Goal: Transaction & Acquisition: Book appointment/travel/reservation

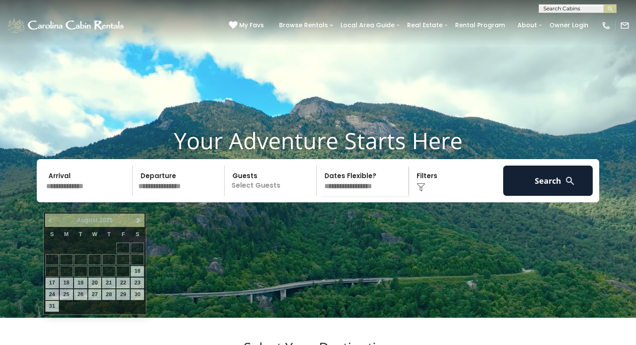
click at [83, 195] on input "text" at bounding box center [88, 181] width 90 height 30
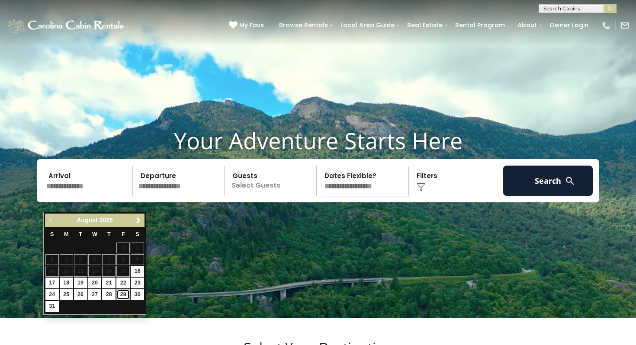
click at [123, 294] on link "29" at bounding box center [122, 294] width 13 height 11
type input "*******"
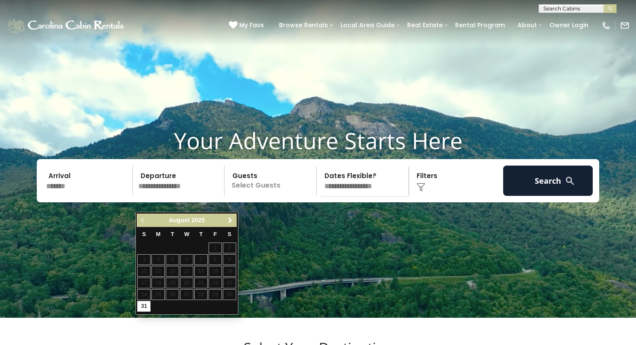
click at [229, 219] on span "Next" at bounding box center [230, 220] width 7 height 7
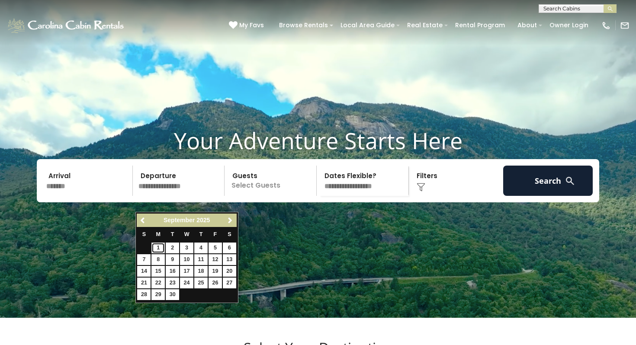
click at [157, 248] on link "1" at bounding box center [157, 248] width 13 height 11
type input "******"
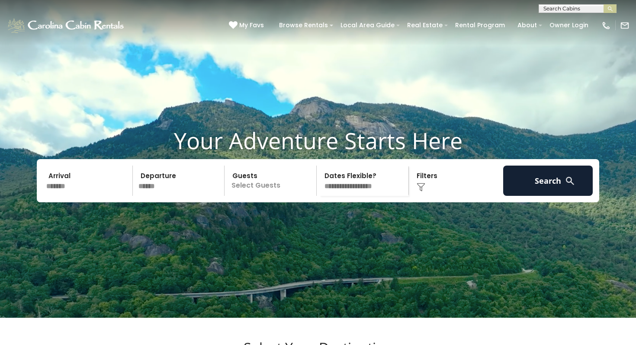
click at [252, 196] on p "Select Guests" at bounding box center [271, 181] width 89 height 30
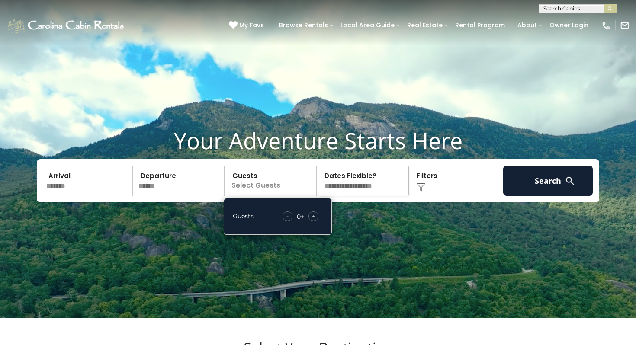
click at [315, 222] on div "+" at bounding box center [314, 217] width 10 height 10
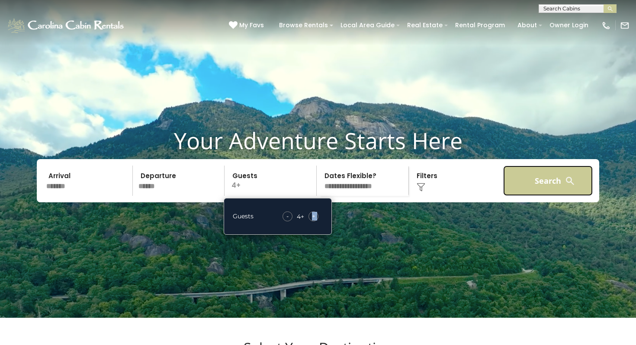
click at [542, 196] on button "Search" at bounding box center [548, 181] width 90 height 30
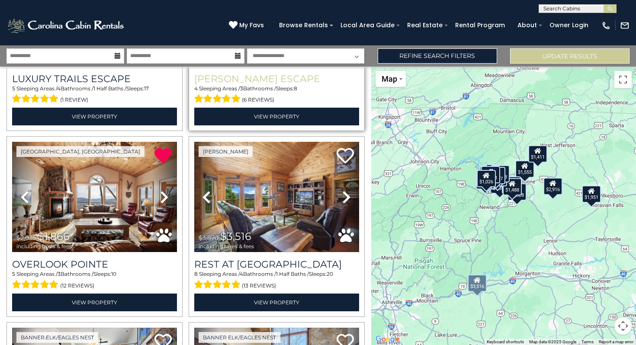
scroll to position [160, 0]
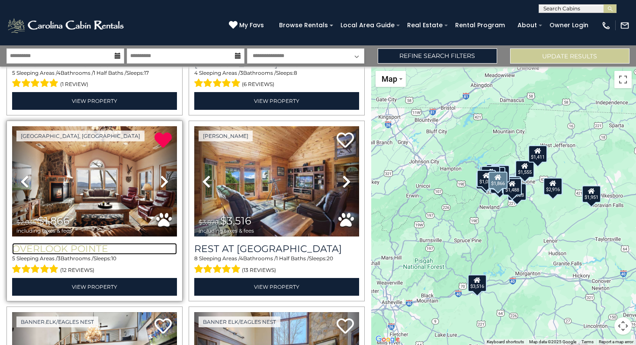
click at [59, 246] on h3 "Overlook Pointe" at bounding box center [94, 249] width 165 height 12
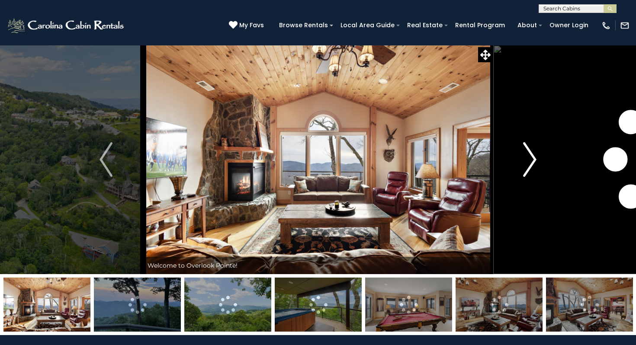
click at [534, 159] on img "Next" at bounding box center [530, 159] width 13 height 35
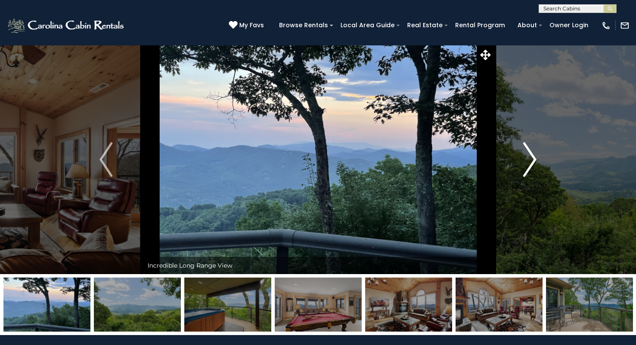
click at [534, 159] on img "Next" at bounding box center [530, 159] width 13 height 35
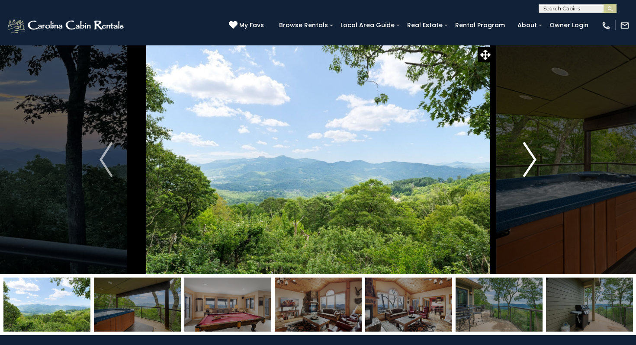
click at [534, 159] on img "Next" at bounding box center [530, 159] width 13 height 35
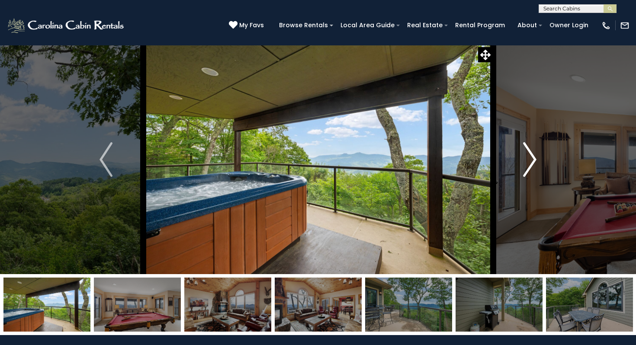
click at [534, 159] on img "Next" at bounding box center [530, 159] width 13 height 35
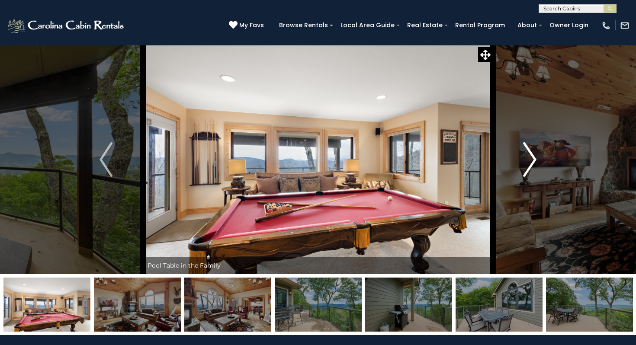
click at [534, 159] on img "Next" at bounding box center [530, 159] width 13 height 35
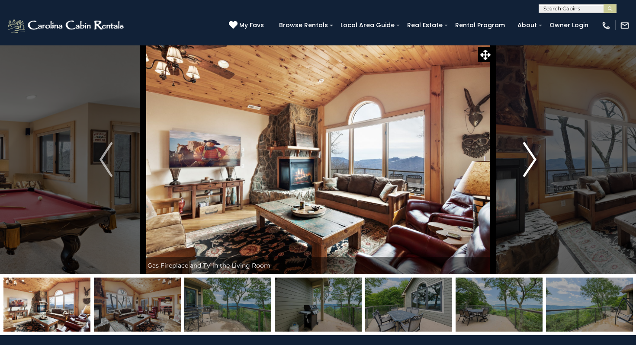
click at [534, 159] on img "Next" at bounding box center [530, 159] width 13 height 35
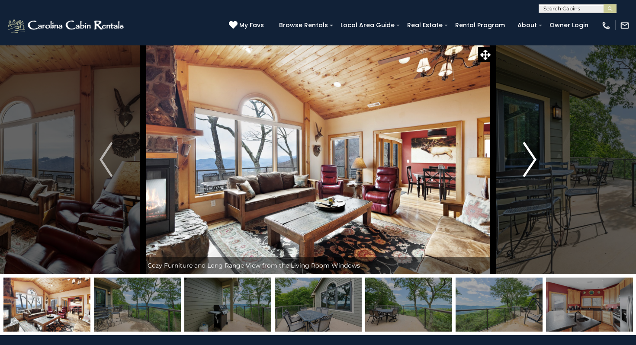
click at [534, 159] on img "Next" at bounding box center [530, 159] width 13 height 35
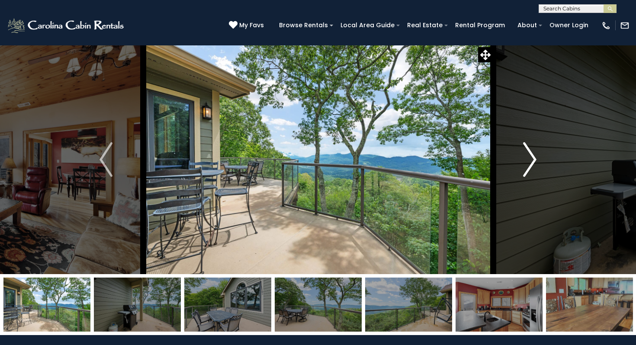
click at [534, 159] on img "Next" at bounding box center [530, 159] width 13 height 35
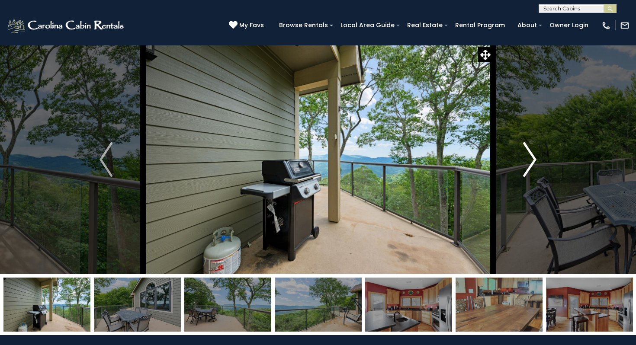
click at [534, 159] on img "Next" at bounding box center [530, 159] width 13 height 35
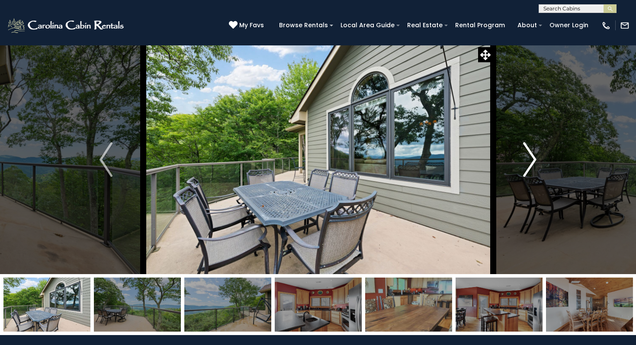
click at [534, 159] on img "Next" at bounding box center [530, 159] width 13 height 35
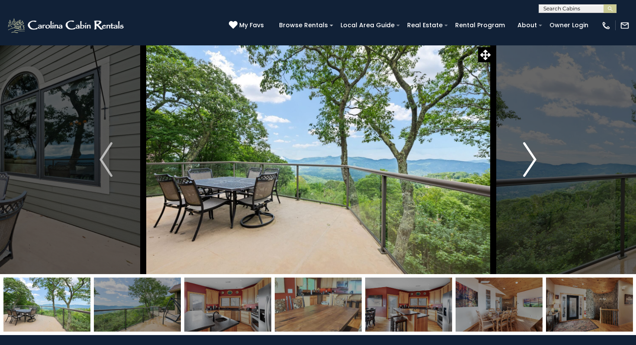
click at [534, 159] on img "Next" at bounding box center [530, 159] width 13 height 35
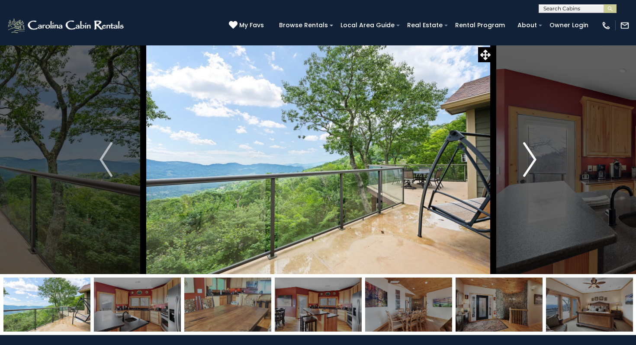
click at [534, 159] on img "Next" at bounding box center [530, 159] width 13 height 35
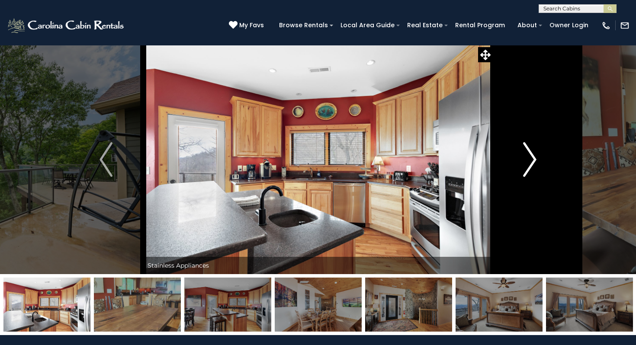
click at [534, 159] on img "Next" at bounding box center [530, 159] width 13 height 35
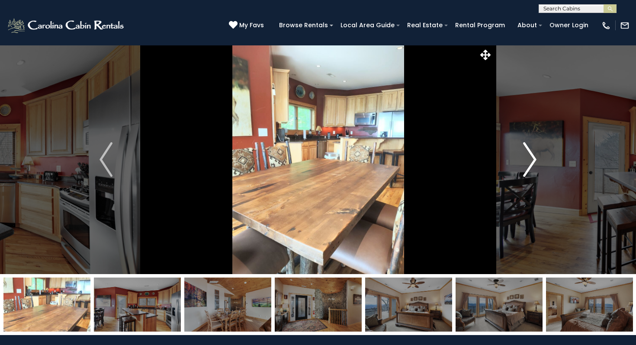
click at [534, 159] on img "Next" at bounding box center [530, 159] width 13 height 35
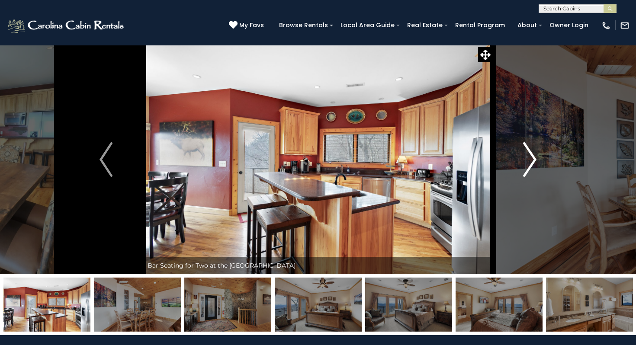
click at [534, 159] on img "Next" at bounding box center [530, 159] width 13 height 35
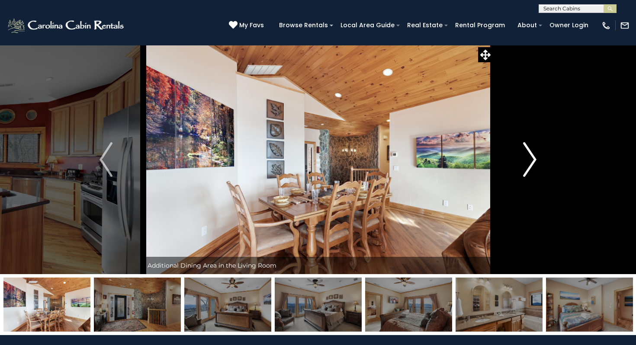
click at [534, 159] on img "Next" at bounding box center [530, 159] width 13 height 35
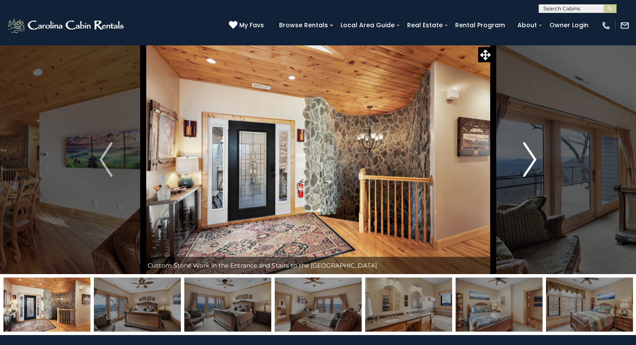
click at [534, 159] on img "Next" at bounding box center [530, 159] width 13 height 35
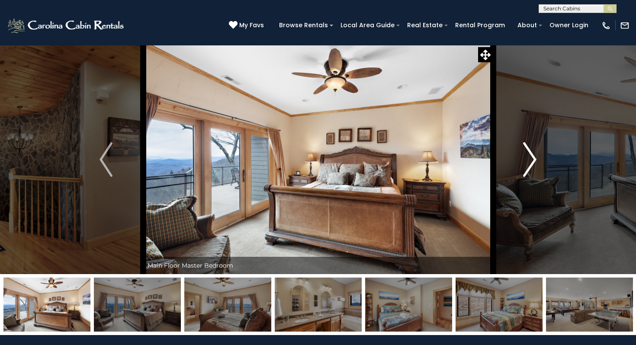
click at [534, 159] on img "Next" at bounding box center [530, 159] width 13 height 35
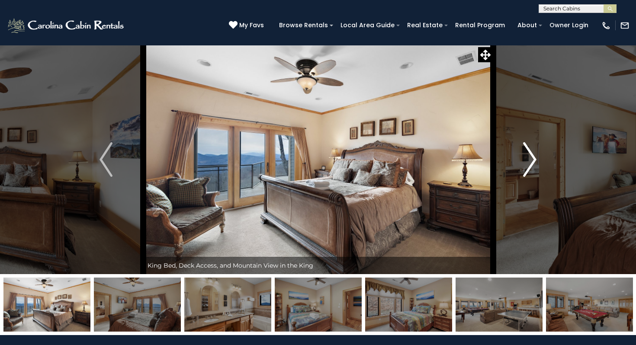
click at [534, 159] on img "Next" at bounding box center [530, 159] width 13 height 35
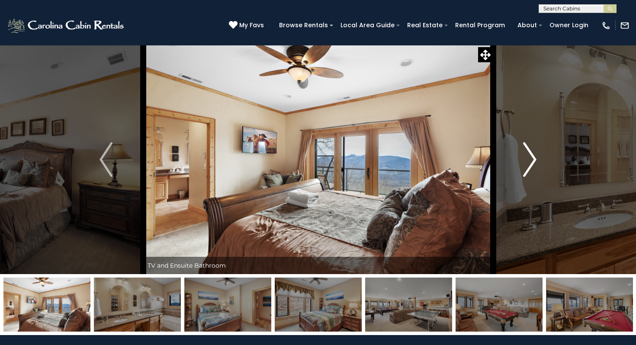
click at [534, 159] on img "Next" at bounding box center [530, 159] width 13 height 35
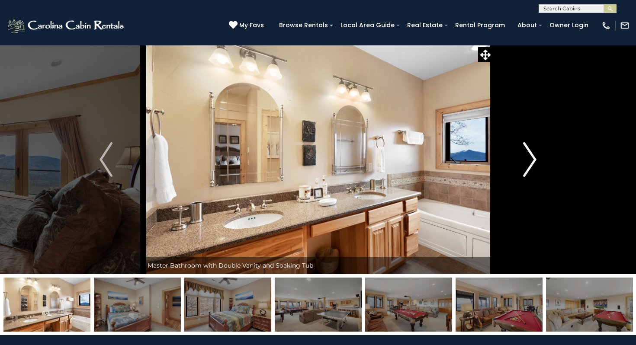
click at [534, 159] on img "Next" at bounding box center [530, 159] width 13 height 35
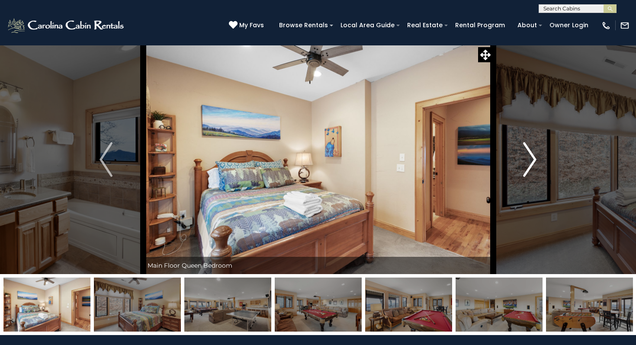
click at [534, 159] on img "Next" at bounding box center [530, 159] width 13 height 35
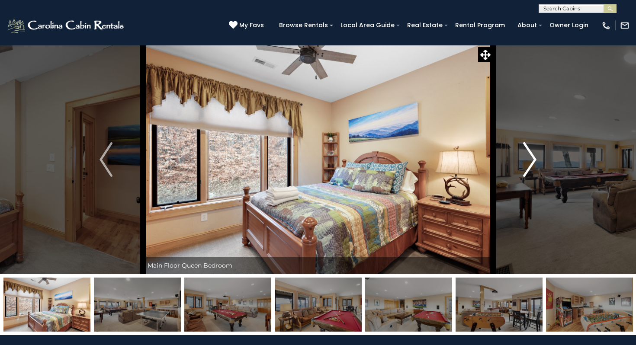
click at [534, 159] on img "Next" at bounding box center [530, 159] width 13 height 35
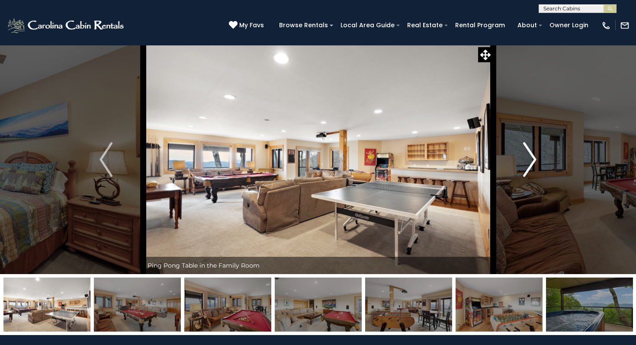
click at [537, 162] on button "Next" at bounding box center [530, 159] width 74 height 229
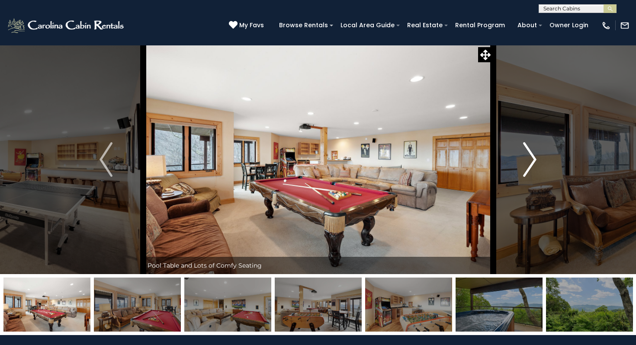
click at [537, 162] on button "Next" at bounding box center [530, 159] width 74 height 229
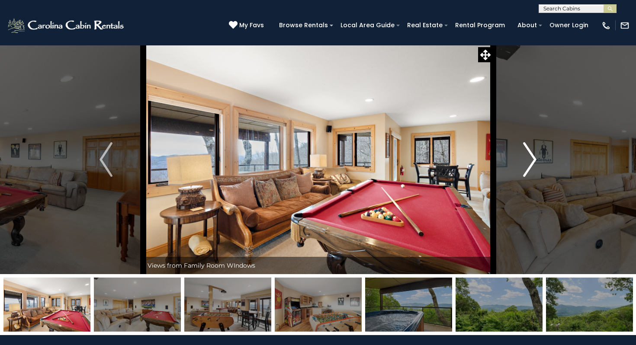
click at [537, 162] on button "Next" at bounding box center [530, 159] width 74 height 229
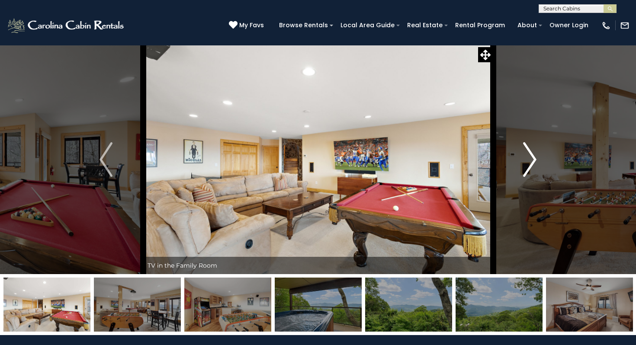
click at [537, 162] on button "Next" at bounding box center [530, 159] width 74 height 229
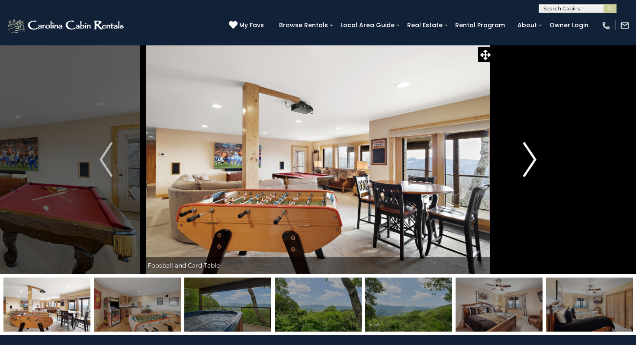
click at [537, 162] on button "Next" at bounding box center [530, 159] width 74 height 229
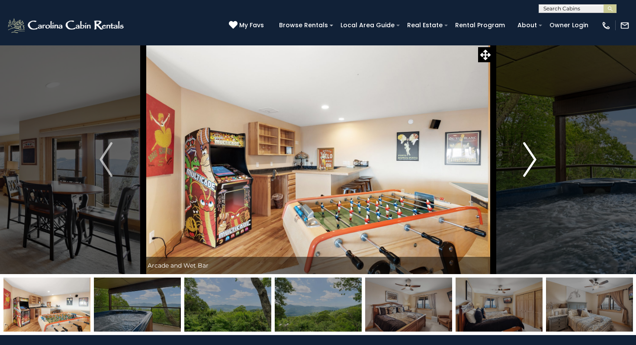
click at [537, 162] on button "Next" at bounding box center [530, 159] width 74 height 229
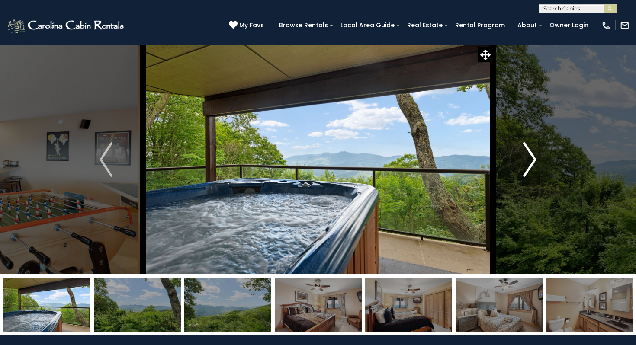
click at [537, 162] on button "Next" at bounding box center [530, 159] width 74 height 229
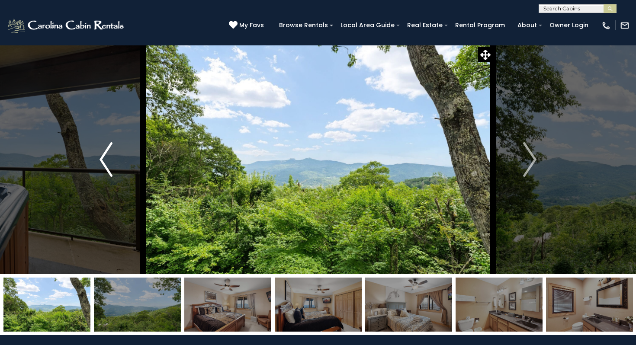
click at [99, 153] on button "Previous" at bounding box center [106, 159] width 74 height 229
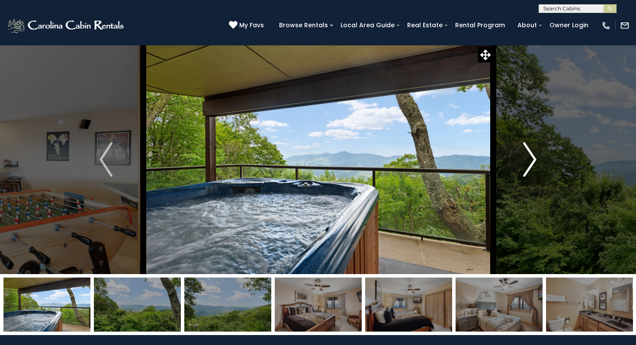
click at [531, 159] on img "Next" at bounding box center [530, 159] width 13 height 35
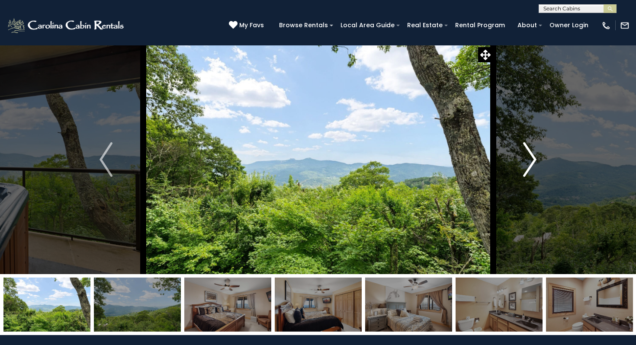
click at [531, 159] on img "Next" at bounding box center [530, 159] width 13 height 35
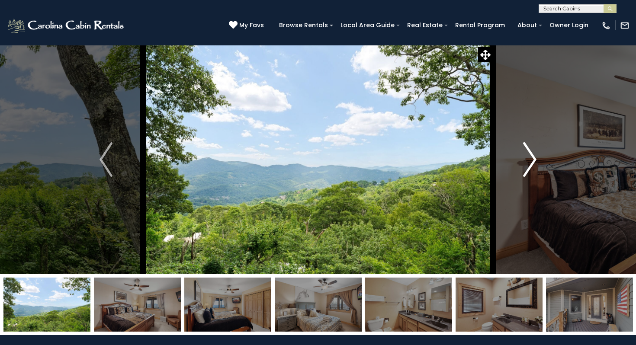
click at [531, 159] on img "Next" at bounding box center [530, 159] width 13 height 35
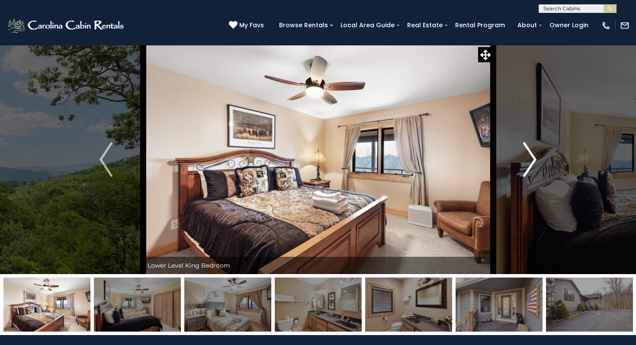
click at [531, 159] on img "Next" at bounding box center [530, 159] width 13 height 35
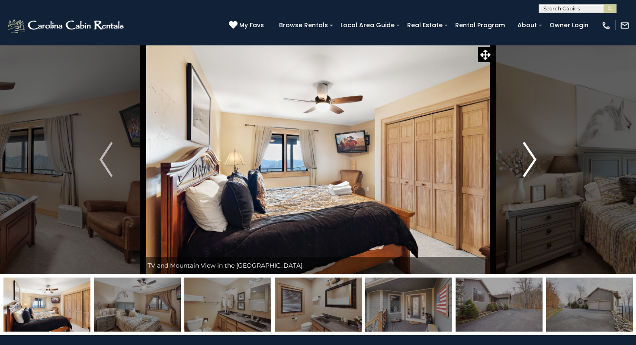
click at [531, 159] on img "Next" at bounding box center [530, 159] width 13 height 35
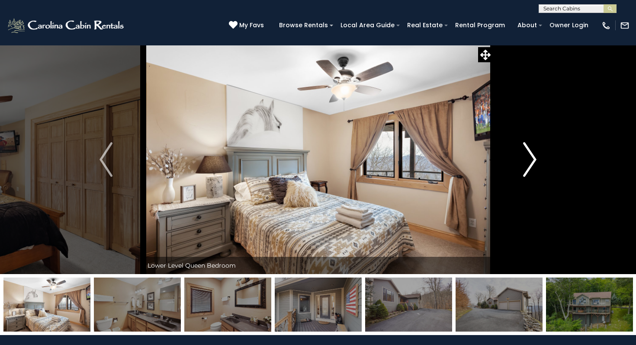
click at [531, 159] on img "Next" at bounding box center [530, 159] width 13 height 35
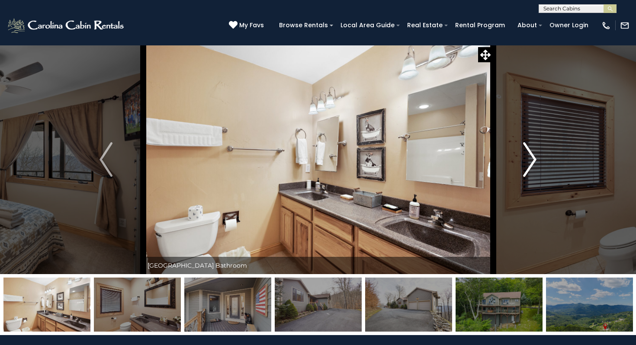
click at [531, 159] on img "Next" at bounding box center [530, 159] width 13 height 35
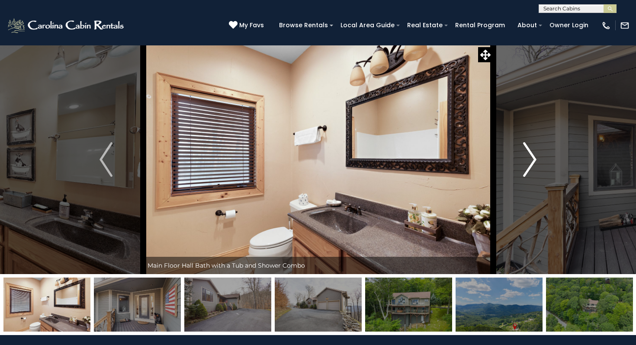
click at [531, 159] on img "Next" at bounding box center [530, 159] width 13 height 35
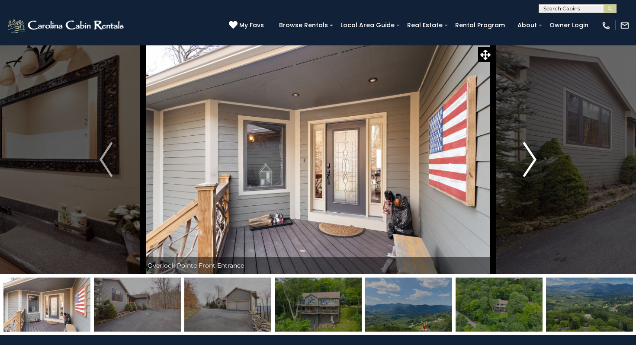
click at [531, 159] on img "Next" at bounding box center [530, 159] width 13 height 35
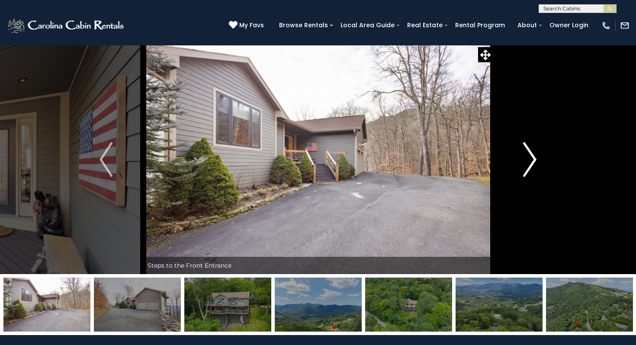
click at [531, 159] on img "Next" at bounding box center [530, 159] width 13 height 35
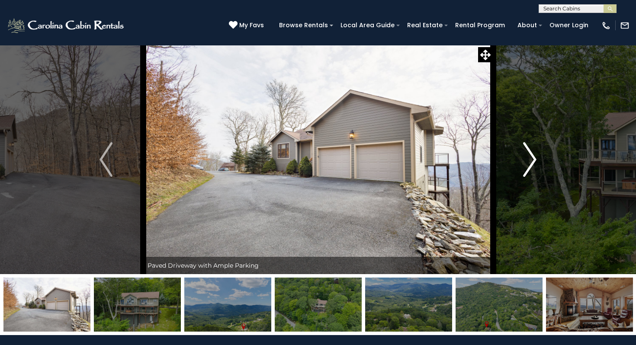
click at [531, 159] on img "Next" at bounding box center [530, 159] width 13 height 35
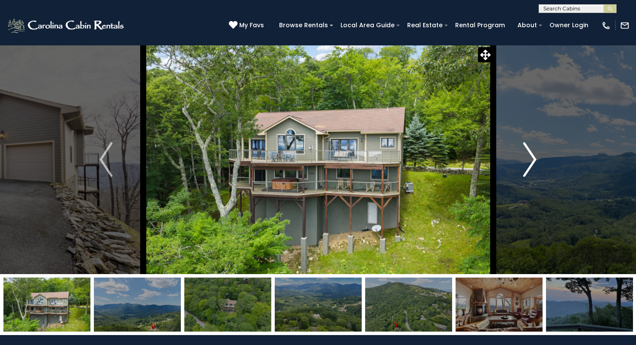
click at [531, 159] on img "Next" at bounding box center [530, 159] width 13 height 35
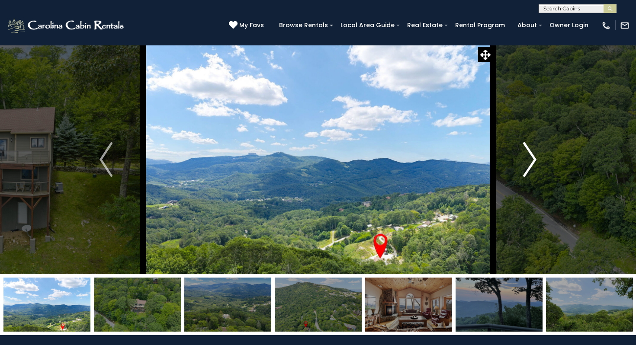
click at [531, 159] on img "Next" at bounding box center [530, 159] width 13 height 35
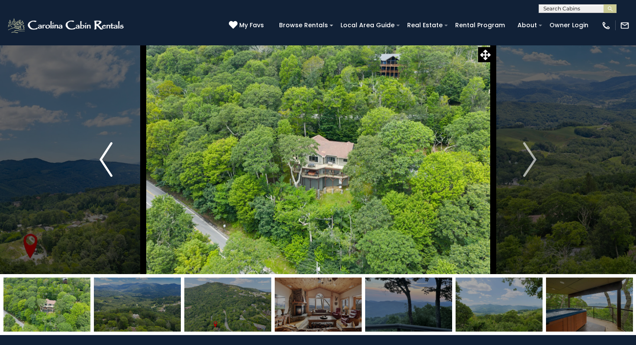
click at [103, 157] on img "Previous" at bounding box center [106, 159] width 13 height 35
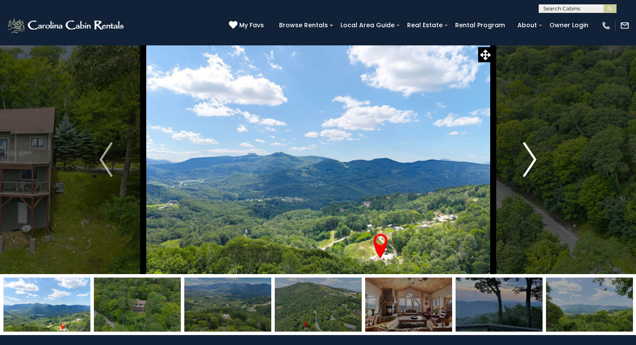
click at [532, 159] on img "Next" at bounding box center [530, 159] width 13 height 35
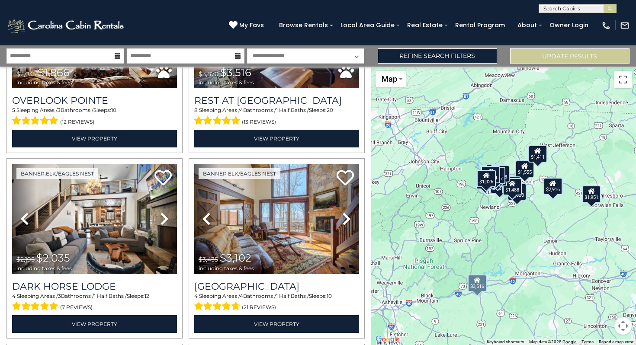
scroll to position [311, 0]
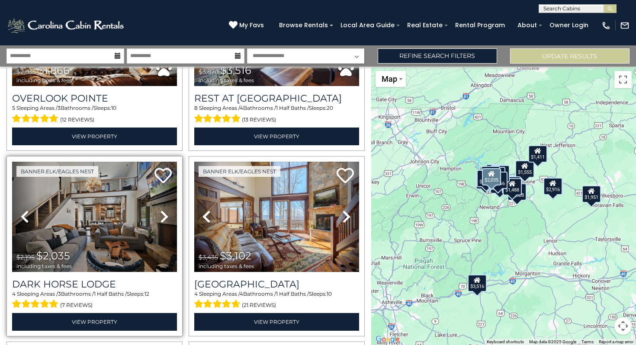
click at [164, 216] on icon at bounding box center [164, 217] width 9 height 14
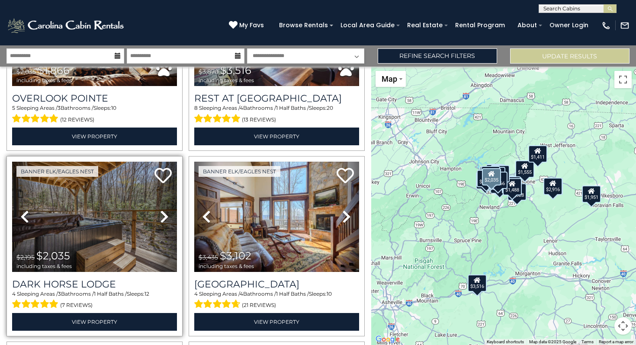
click at [164, 216] on icon at bounding box center [164, 217] width 9 height 14
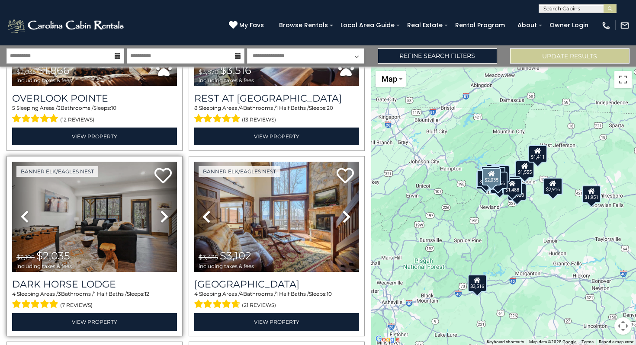
click at [164, 216] on icon at bounding box center [164, 217] width 9 height 14
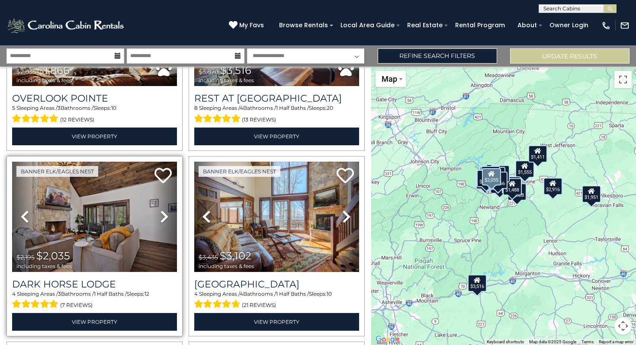
click at [164, 216] on icon at bounding box center [164, 217] width 9 height 14
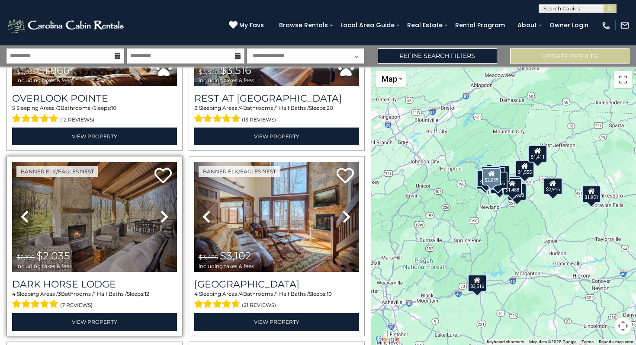
click at [164, 216] on icon at bounding box center [164, 217] width 9 height 14
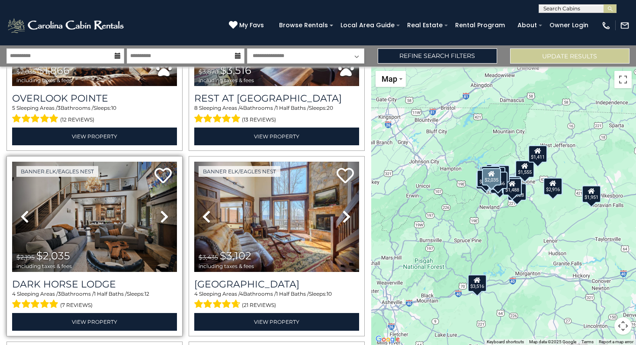
click at [164, 216] on icon at bounding box center [164, 217] width 9 height 14
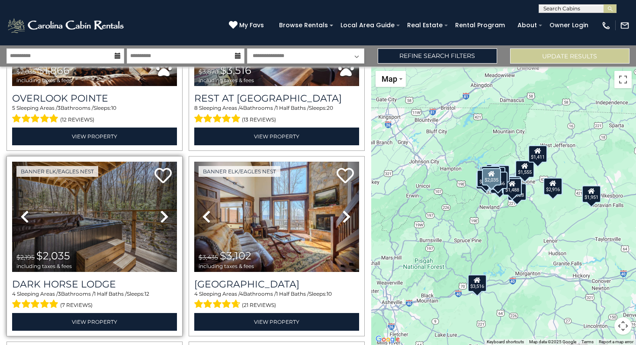
click at [164, 216] on icon at bounding box center [164, 217] width 9 height 14
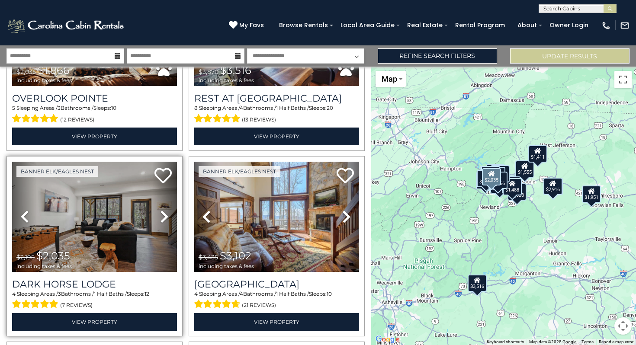
click at [164, 216] on icon at bounding box center [164, 217] width 9 height 14
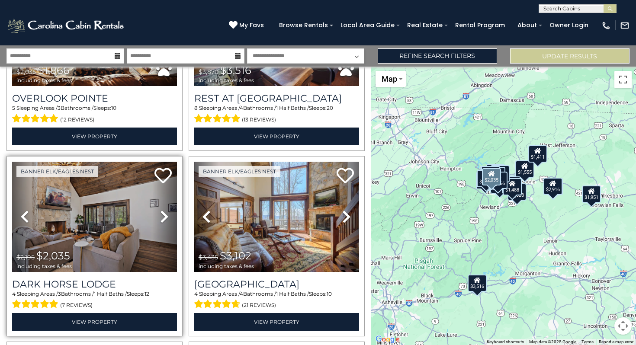
click at [164, 216] on icon at bounding box center [164, 217] width 9 height 14
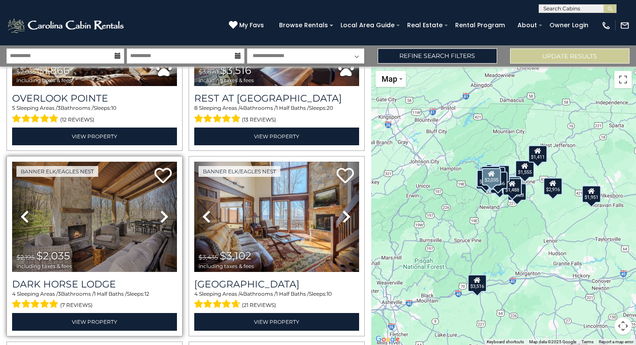
click at [164, 216] on icon at bounding box center [164, 217] width 9 height 14
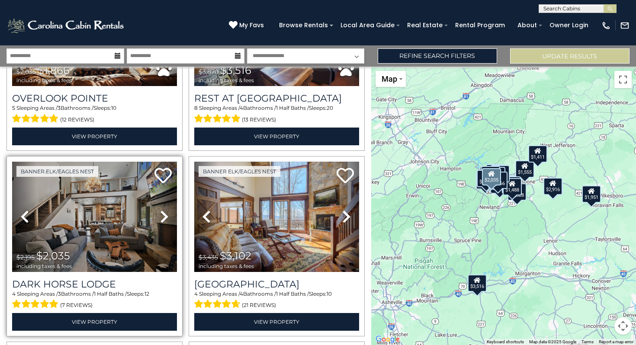
click at [164, 216] on icon at bounding box center [164, 217] width 9 height 14
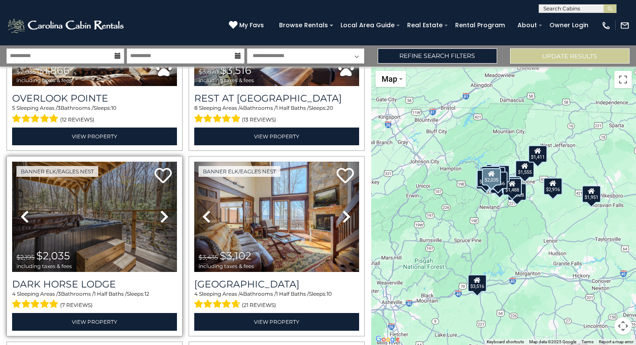
click at [164, 216] on icon at bounding box center [164, 217] width 9 height 14
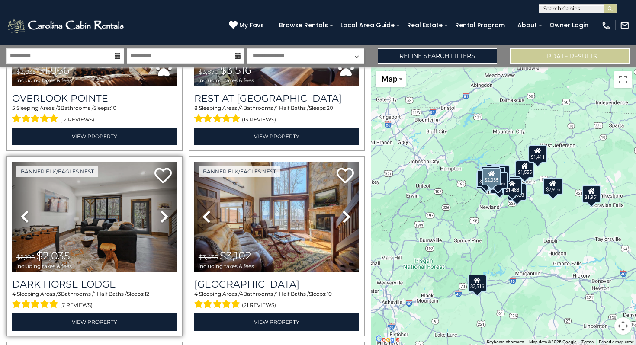
click at [164, 216] on icon at bounding box center [164, 217] width 9 height 14
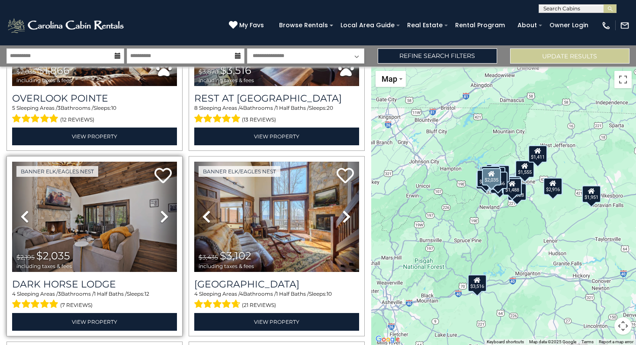
click at [164, 216] on icon at bounding box center [164, 217] width 9 height 14
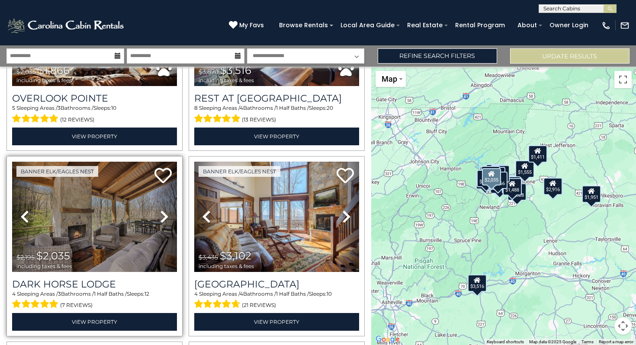
click at [164, 216] on icon at bounding box center [164, 217] width 9 height 14
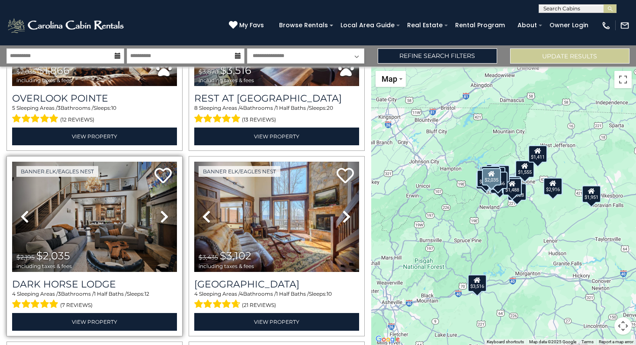
click at [164, 216] on icon at bounding box center [164, 217] width 9 height 14
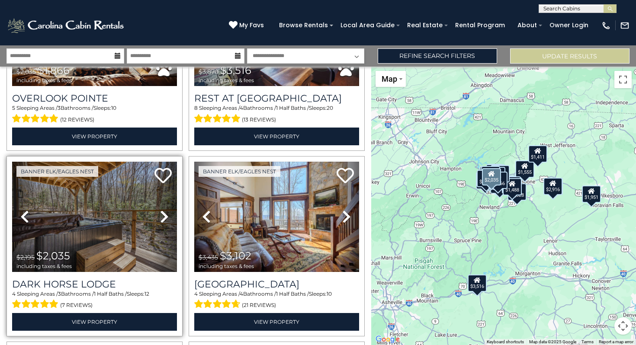
click at [164, 216] on icon at bounding box center [164, 217] width 9 height 14
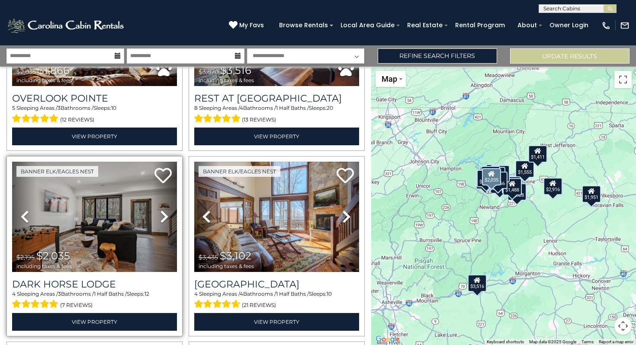
click at [164, 216] on icon at bounding box center [164, 217] width 9 height 14
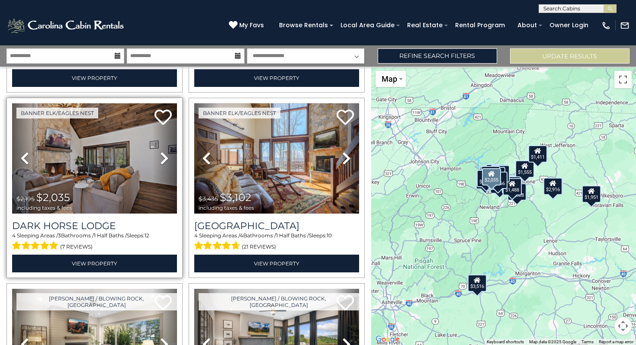
scroll to position [358, 0]
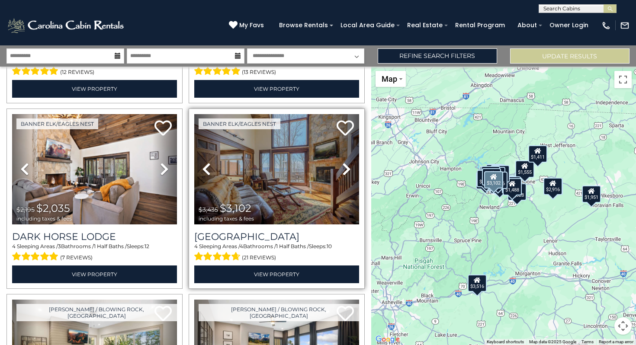
click at [344, 169] on icon at bounding box center [346, 169] width 9 height 14
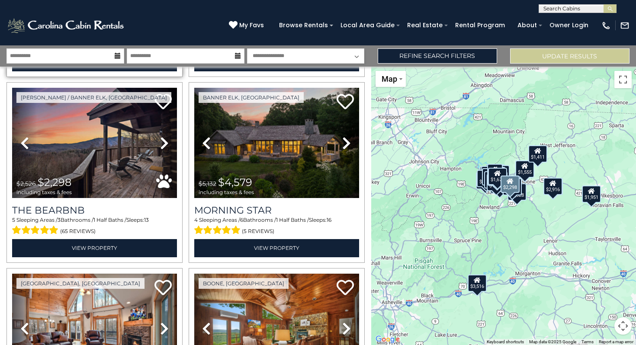
scroll to position [1123, 0]
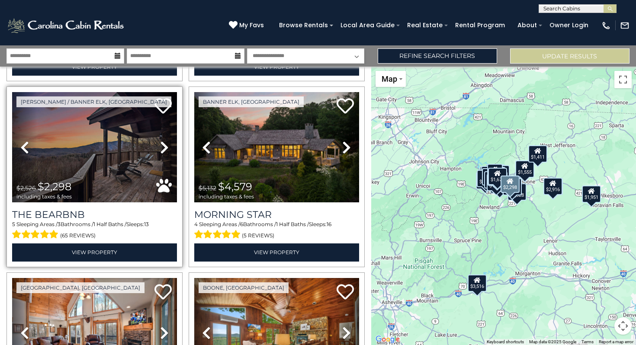
click at [164, 146] on icon at bounding box center [164, 148] width 9 height 14
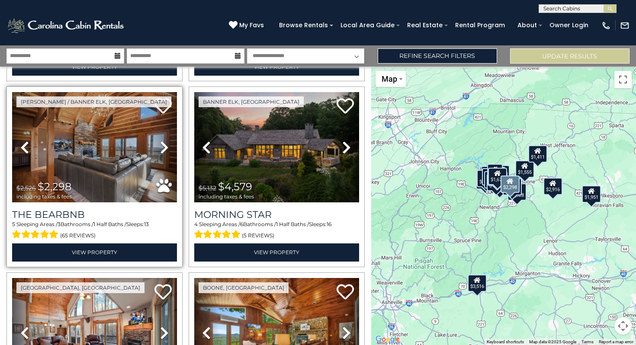
click at [164, 146] on icon at bounding box center [164, 148] width 9 height 14
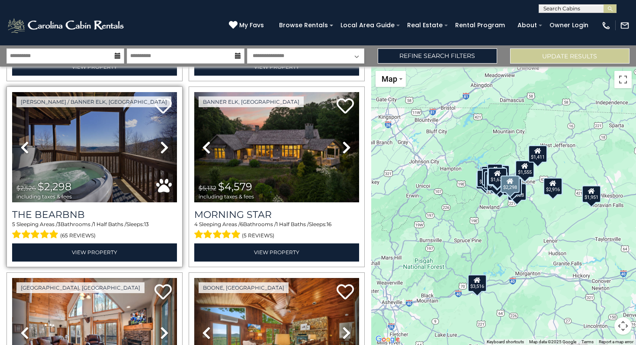
click at [164, 146] on icon at bounding box center [164, 148] width 9 height 14
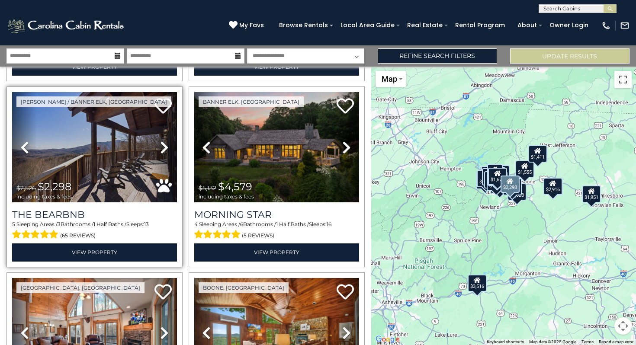
click at [164, 146] on icon at bounding box center [164, 148] width 9 height 14
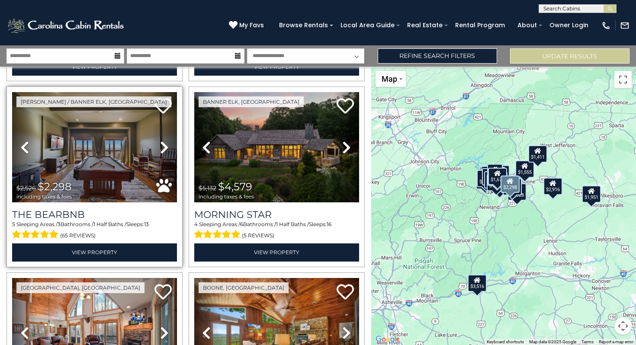
click at [164, 146] on icon at bounding box center [164, 148] width 9 height 14
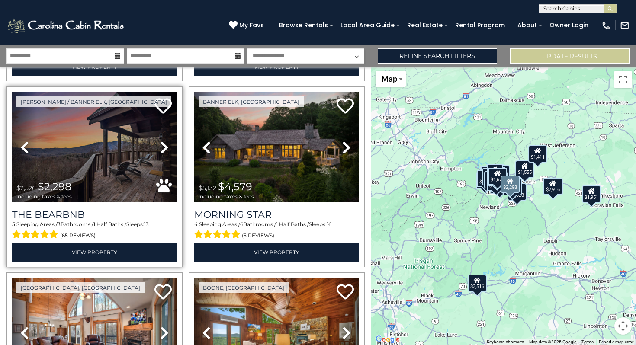
click at [164, 146] on icon at bounding box center [164, 148] width 9 height 14
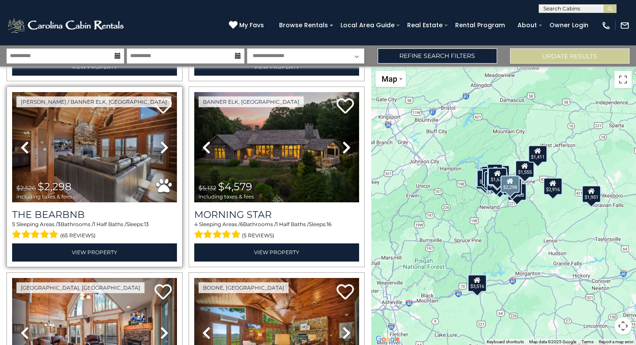
click at [164, 146] on icon at bounding box center [164, 148] width 9 height 14
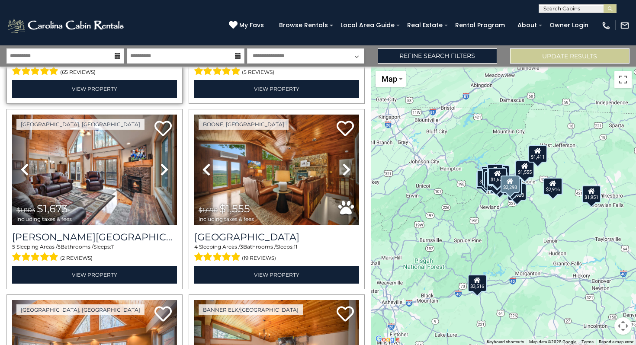
scroll to position [1287, 0]
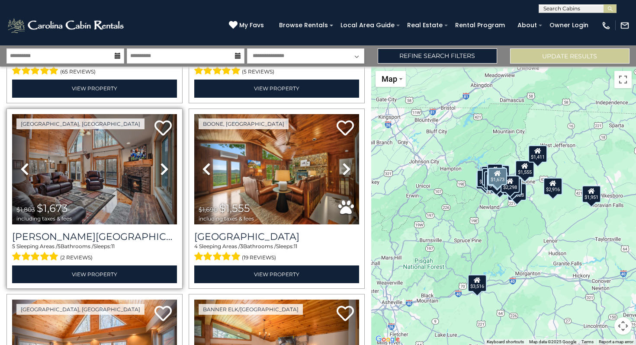
click at [164, 172] on icon at bounding box center [164, 169] width 9 height 14
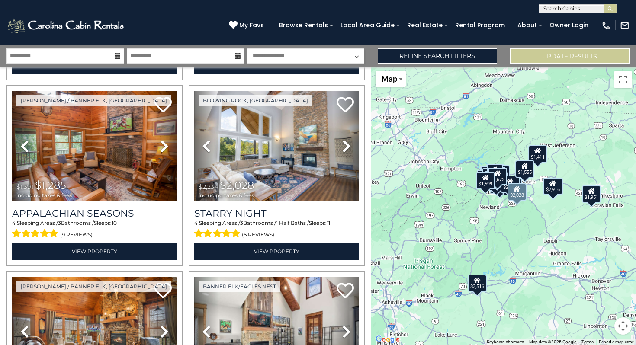
scroll to position [1680, 0]
